Goal: Information Seeking & Learning: Stay updated

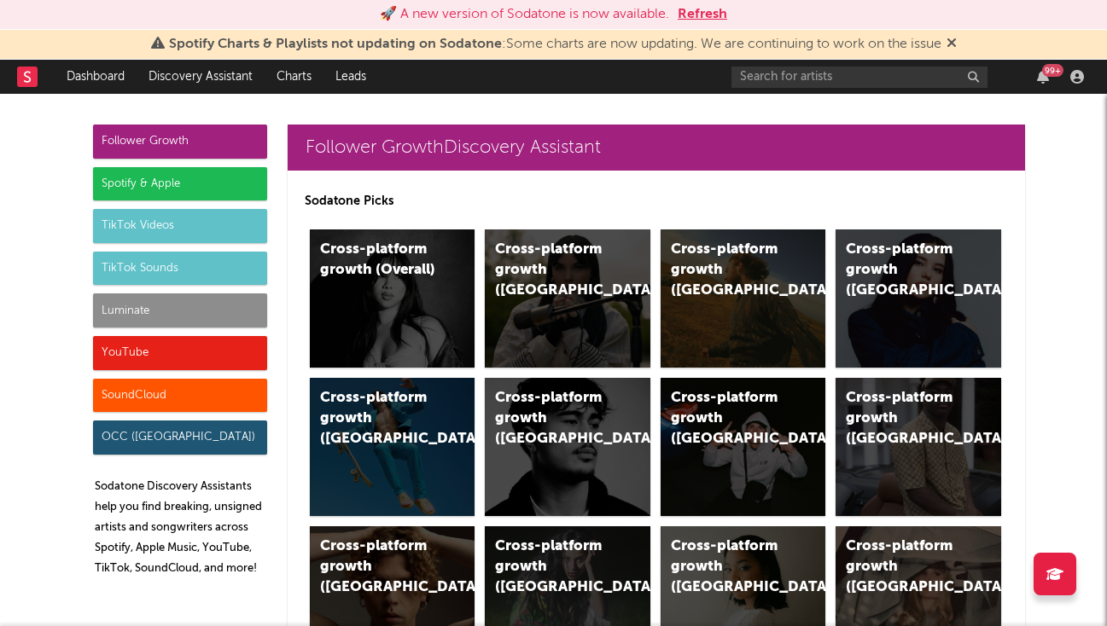
click at [703, 6] on button "Refresh" at bounding box center [701, 14] width 49 height 20
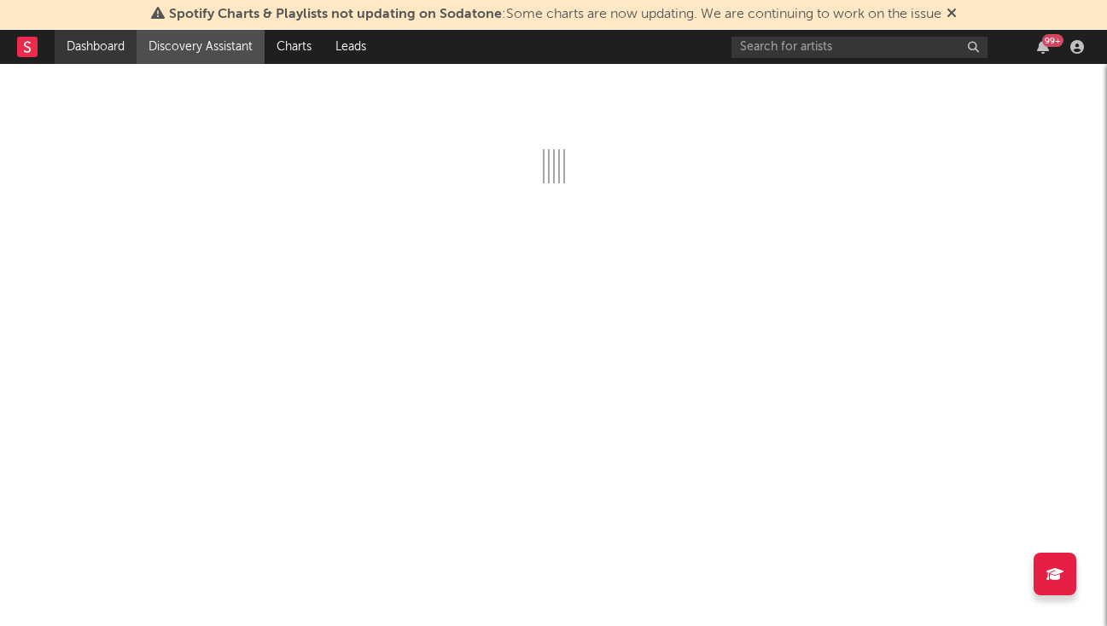
click at [67, 54] on link "Dashboard" at bounding box center [96, 47] width 82 height 34
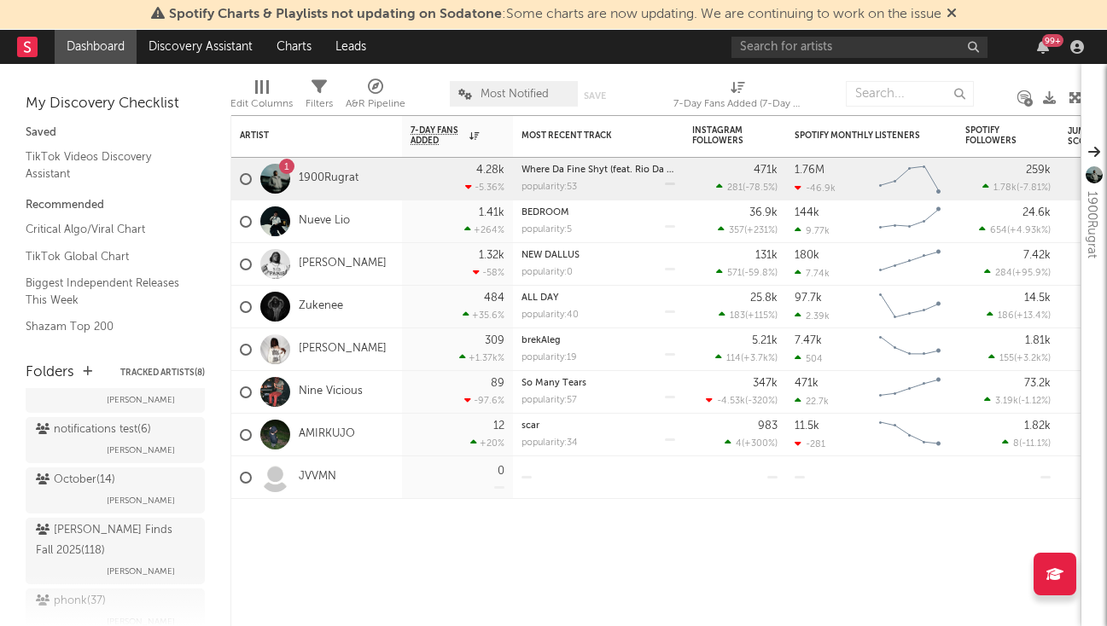
scroll to position [688, 0]
click at [99, 472] on div "October ( 14 )" at bounding box center [75, 474] width 79 height 20
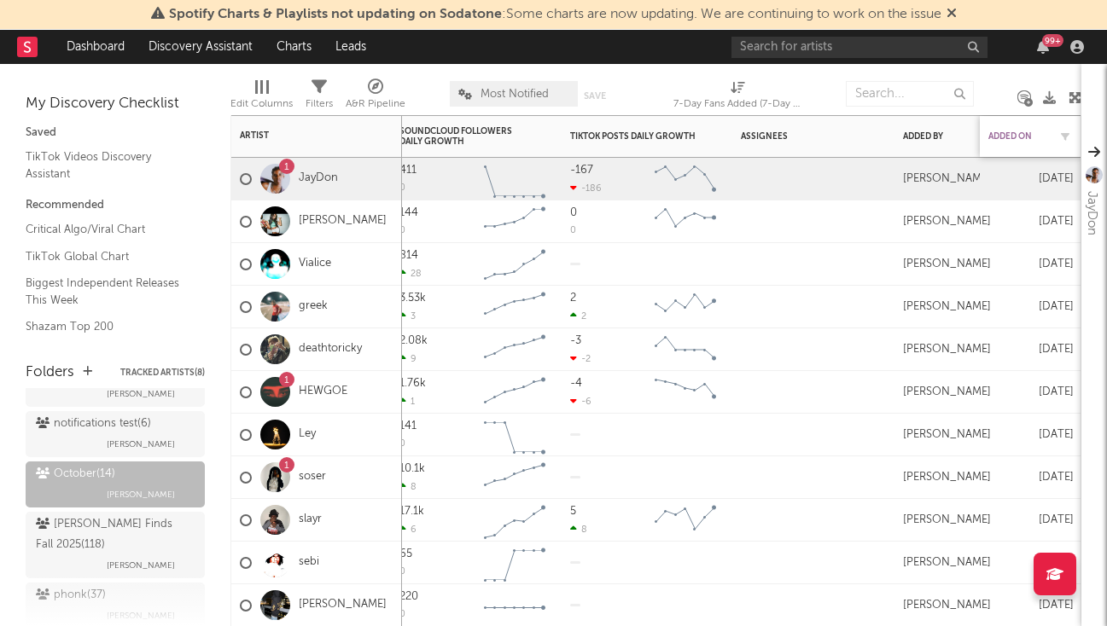
click at [1019, 140] on div "Added On" at bounding box center [1018, 136] width 60 height 10
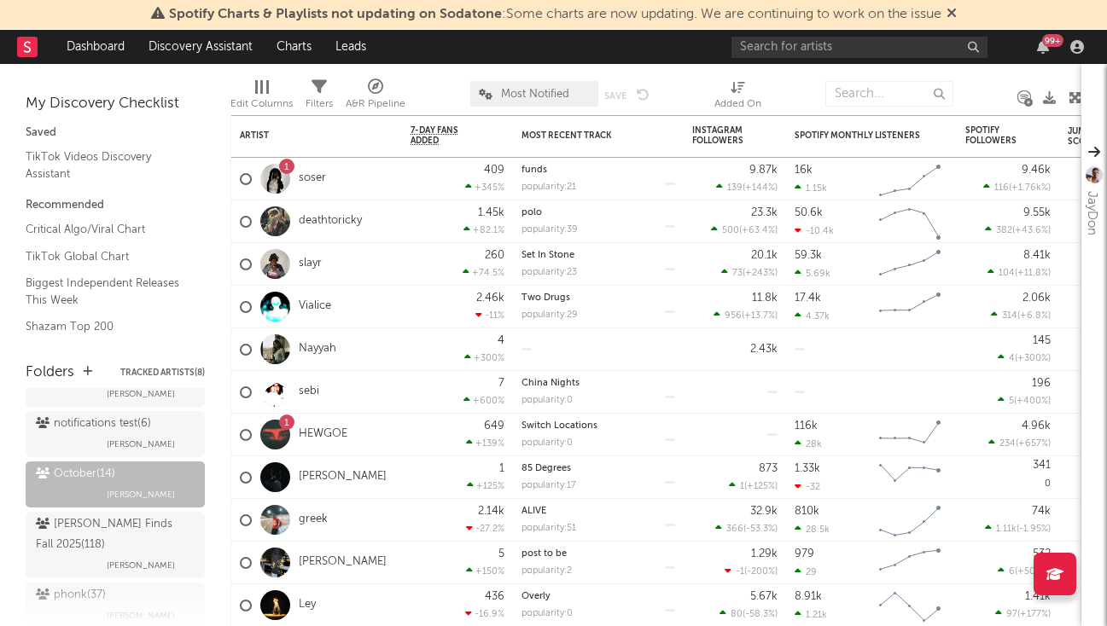
click at [295, 67] on div "Edit Columns Filters A&R Pipeline Most Notified Save Save as Added On" at bounding box center [655, 89] width 851 height 51
click at [293, 49] on link "Charts" at bounding box center [293, 47] width 59 height 34
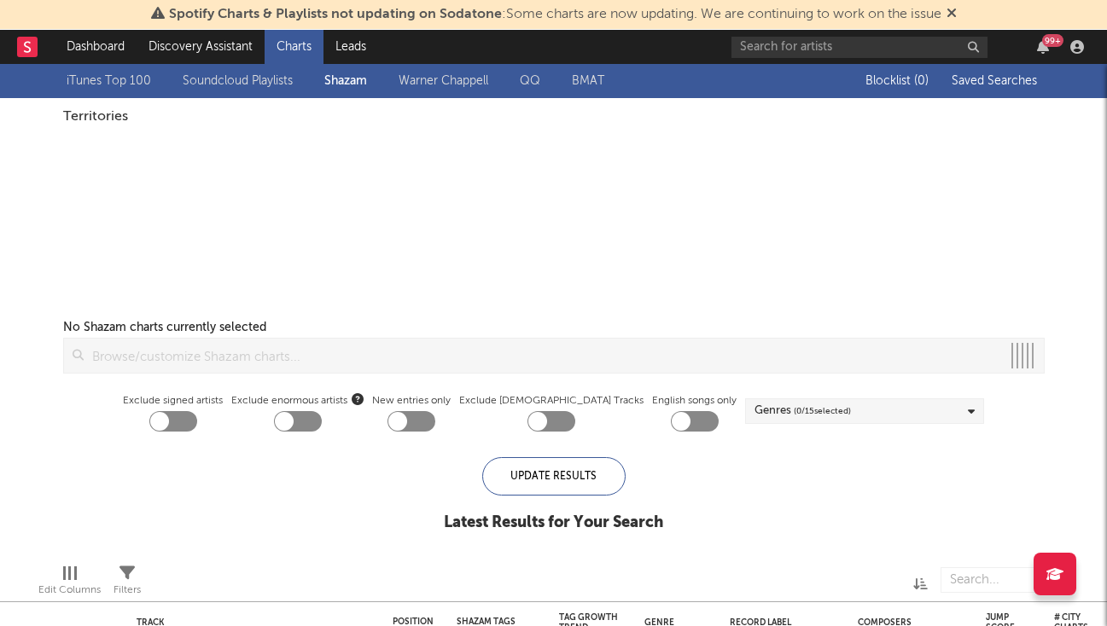
checkbox input "true"
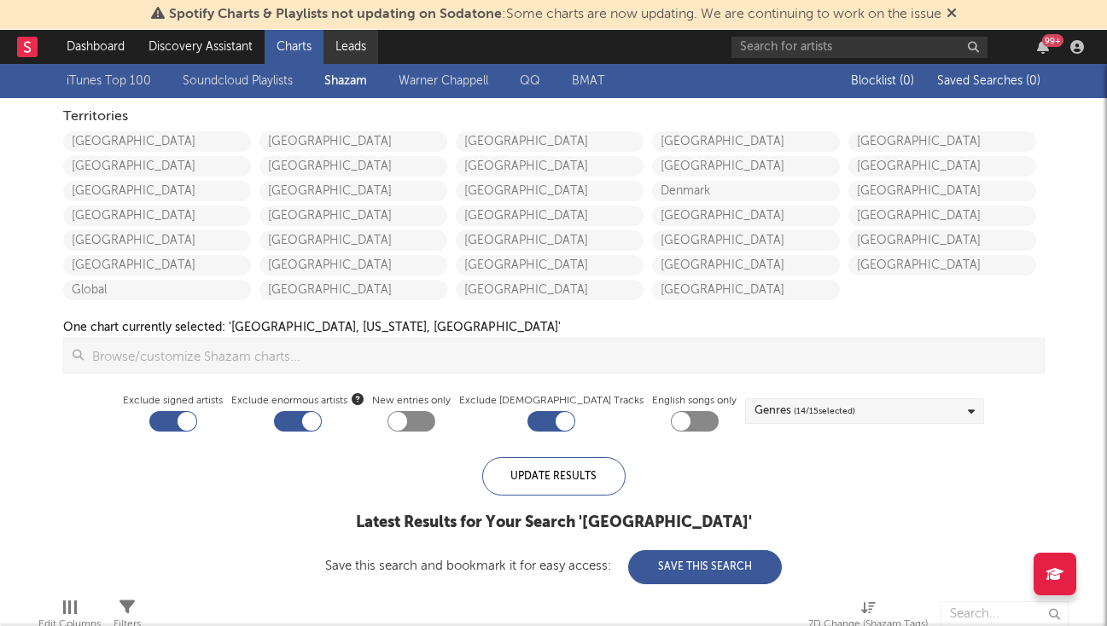
click at [356, 59] on link "Leads" at bounding box center [350, 47] width 55 height 34
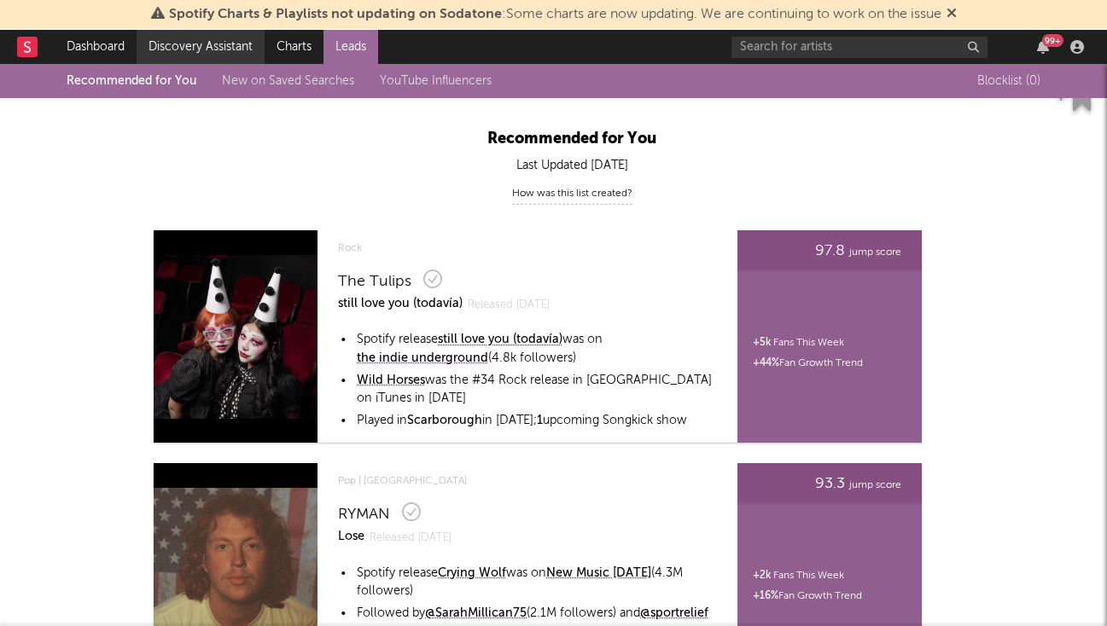
click at [158, 54] on link "Discovery Assistant" at bounding box center [201, 47] width 128 height 34
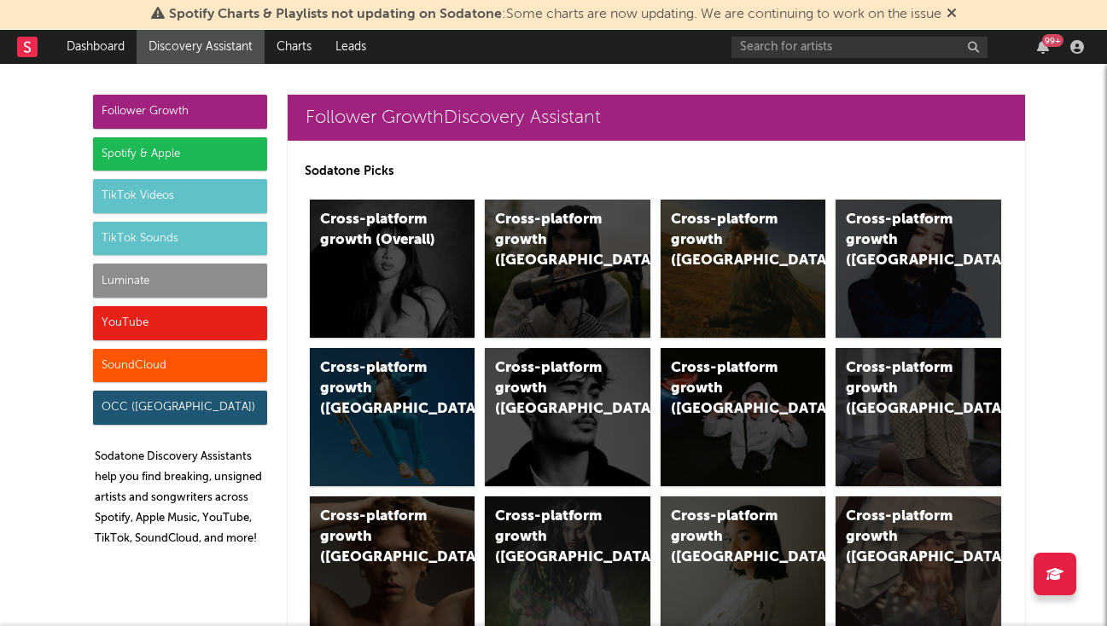
click at [222, 291] on div "Luminate" at bounding box center [180, 281] width 174 height 34
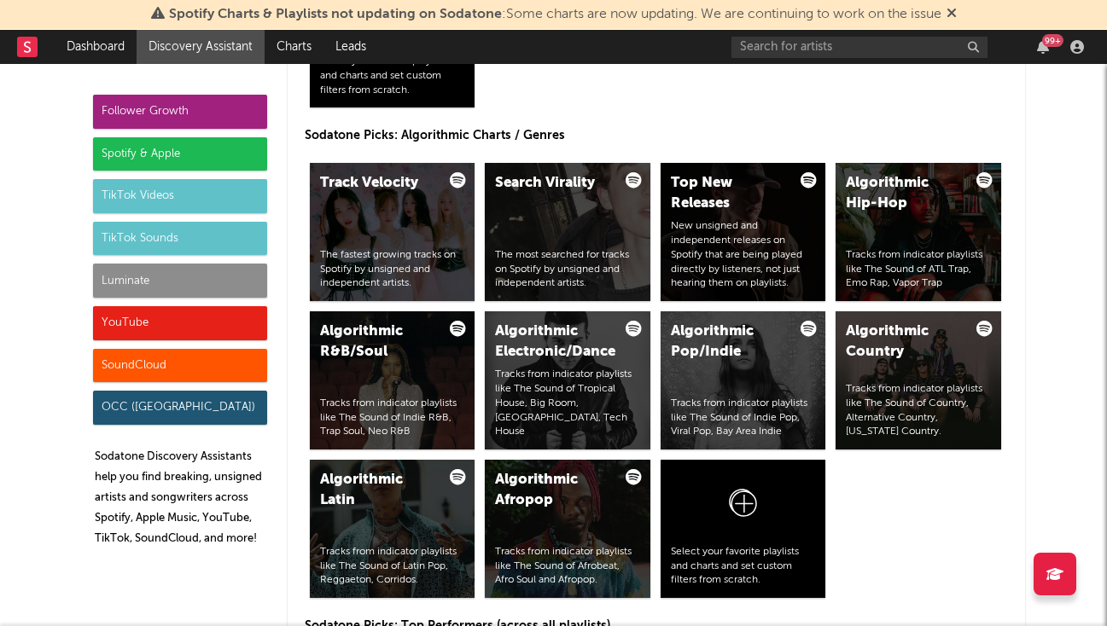
scroll to position [7619, 0]
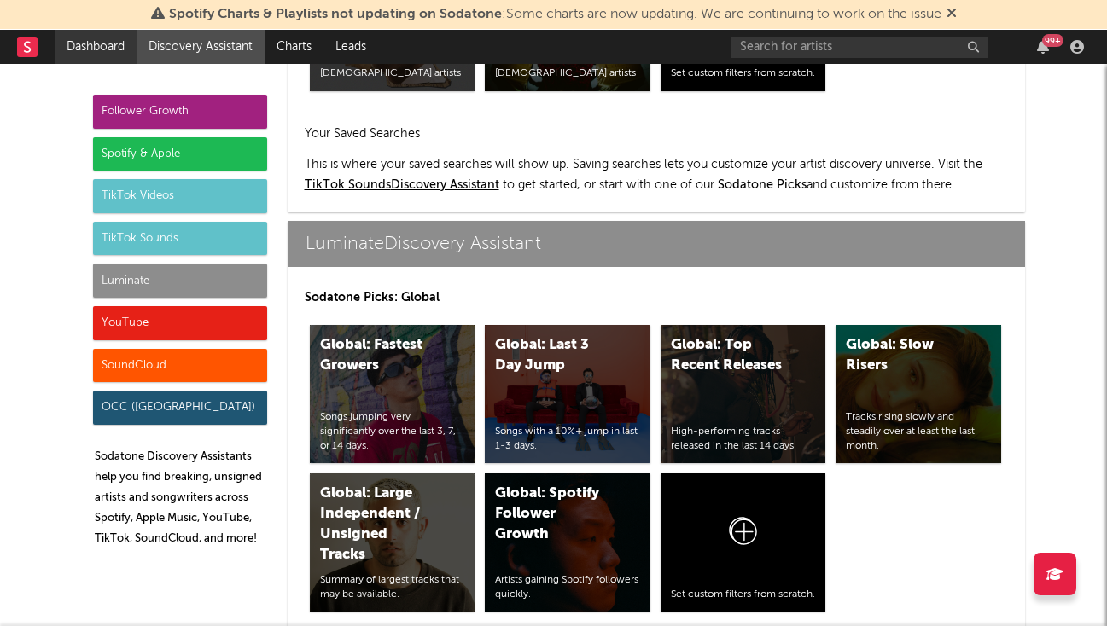
click at [113, 52] on link "Dashboard" at bounding box center [96, 47] width 82 height 34
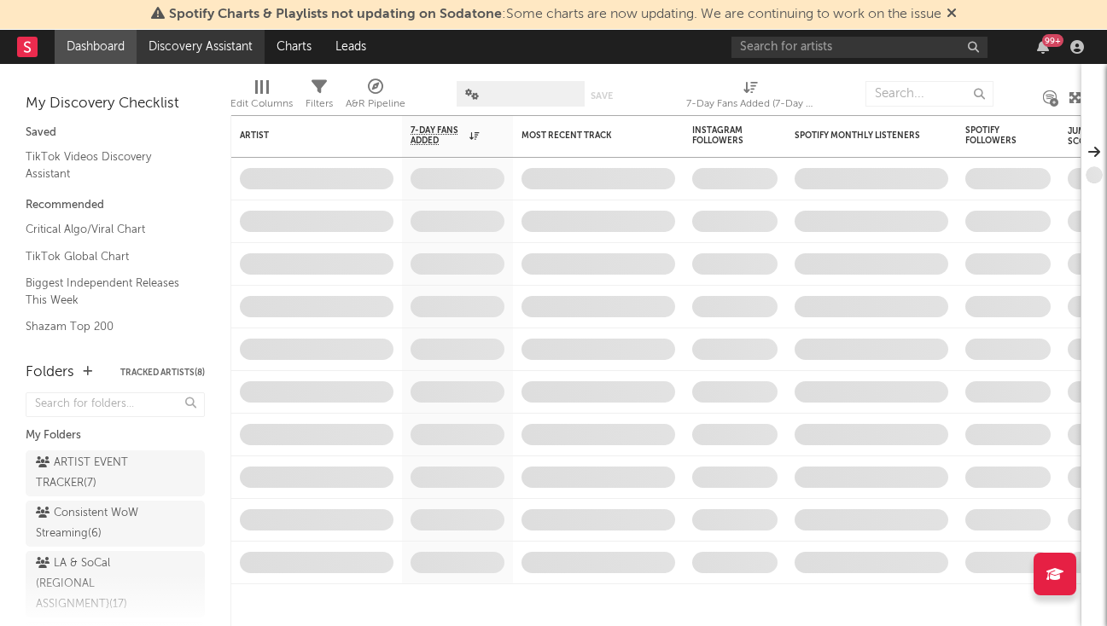
click at [166, 49] on link "Discovery Assistant" at bounding box center [201, 47] width 128 height 34
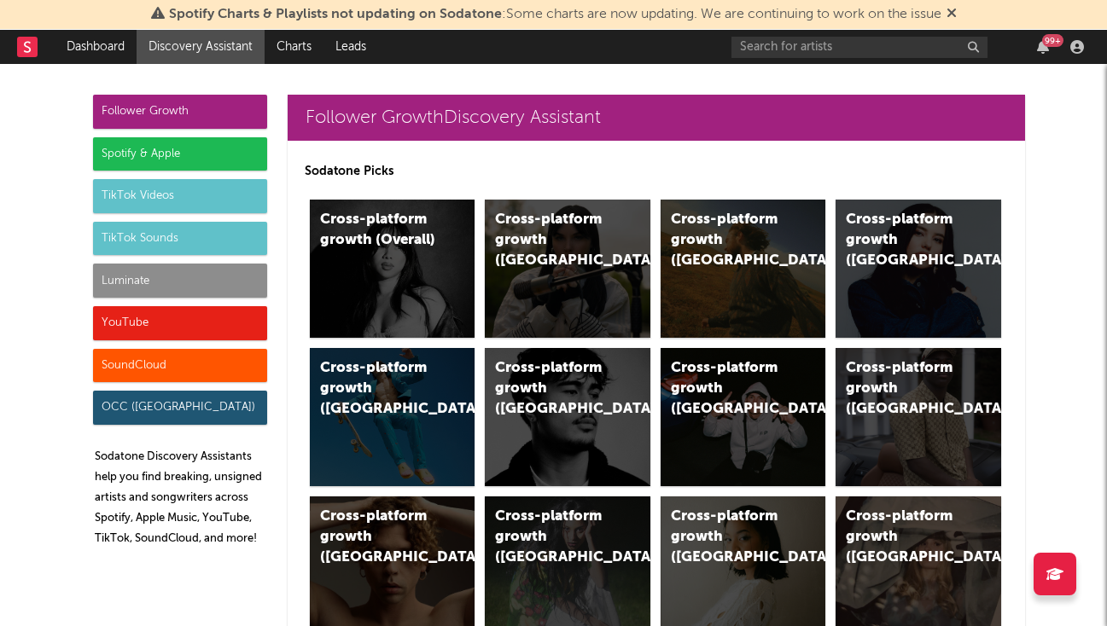
click at [241, 286] on div "Luminate" at bounding box center [180, 281] width 174 height 34
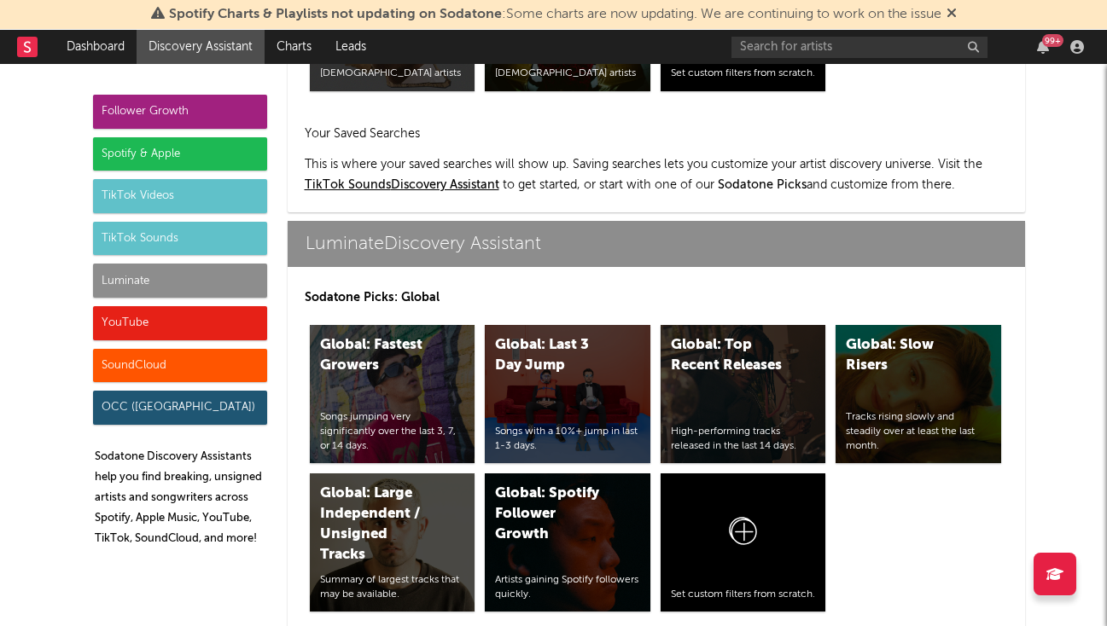
click at [249, 285] on div "Luminate" at bounding box center [180, 281] width 174 height 34
click at [159, 110] on div "Follower Growth" at bounding box center [180, 112] width 174 height 34
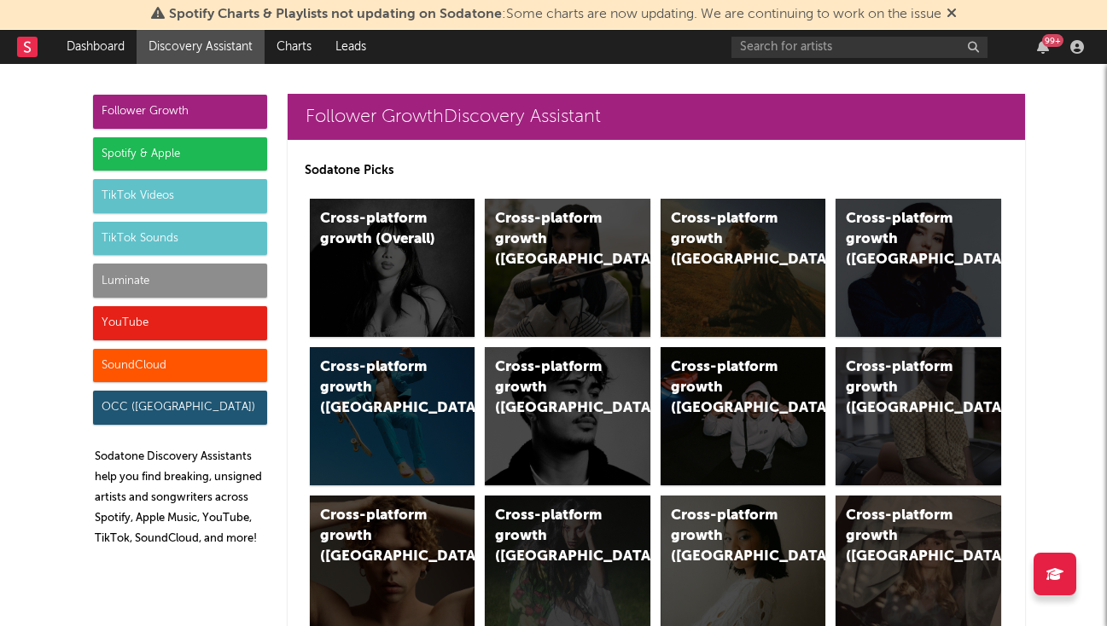
scroll to position [0, 0]
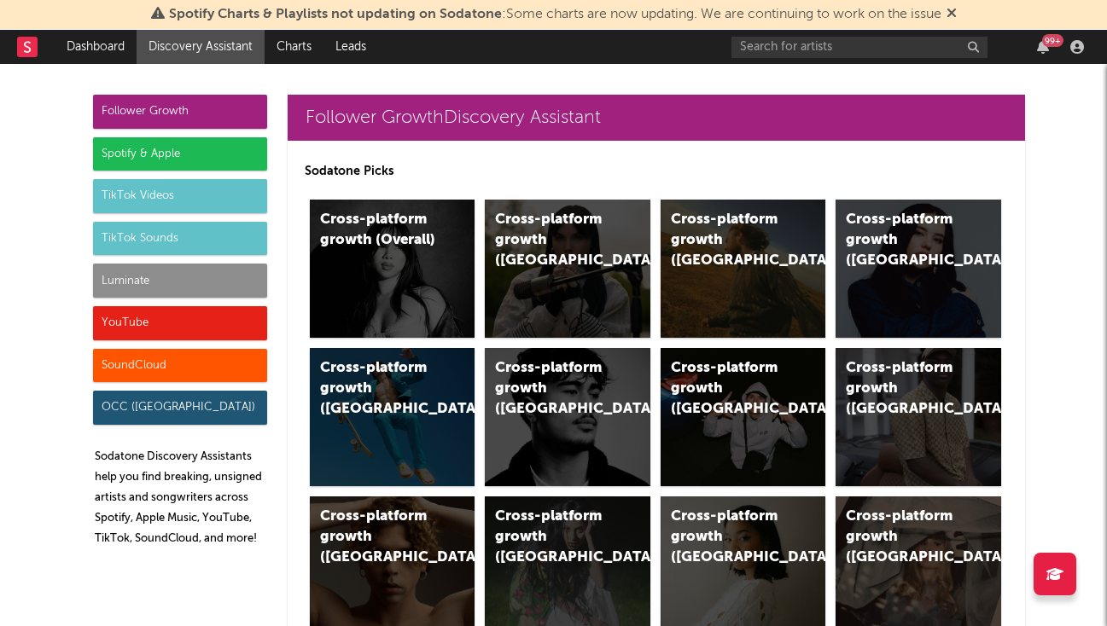
click at [148, 282] on div "Luminate" at bounding box center [180, 281] width 174 height 34
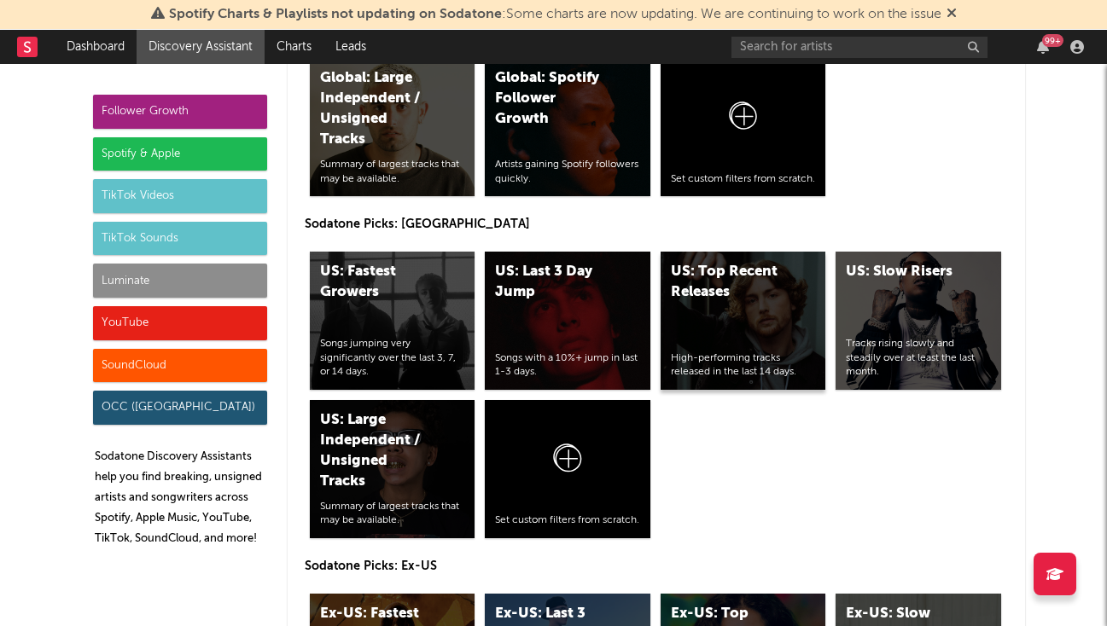
scroll to position [8036, 0]
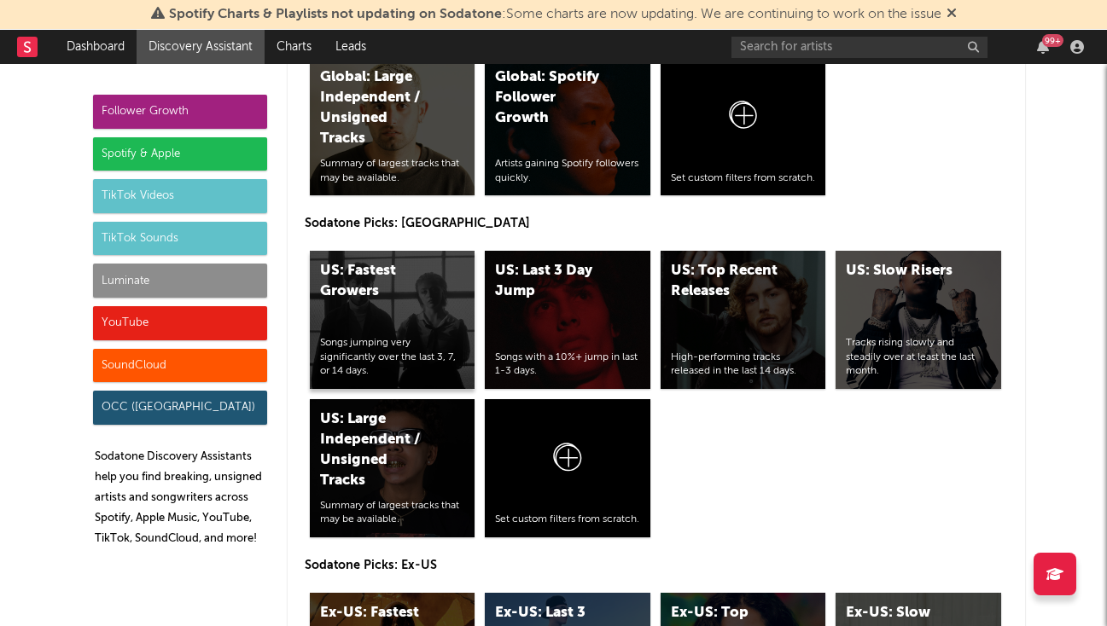
click at [463, 251] on div "US: Fastest Growers Songs jumping very significantly over the last 3, 7, or 14 …" at bounding box center [393, 320] width 166 height 138
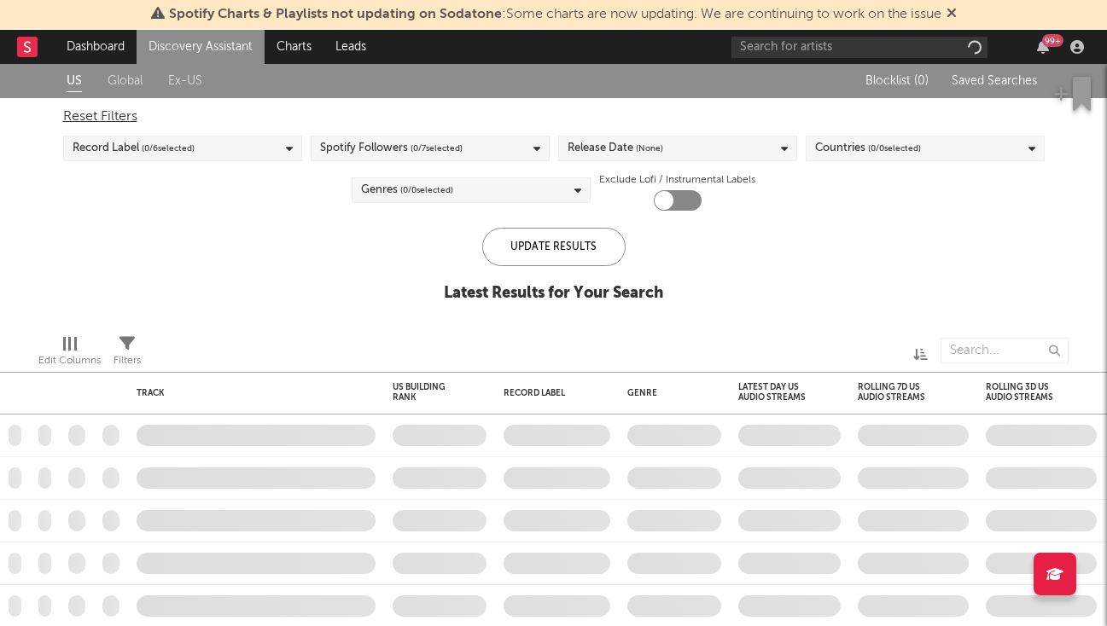
checkbox input "true"
